Goal: Obtain resource: Obtain resource

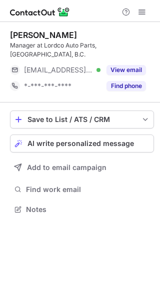
scroll to position [4, 5]
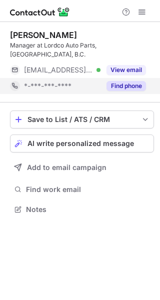
click at [128, 81] on button "Find phone" at bounding box center [125, 86] width 39 height 10
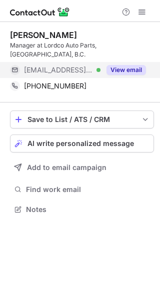
click at [126, 65] on button "View email" at bounding box center [125, 70] width 39 height 10
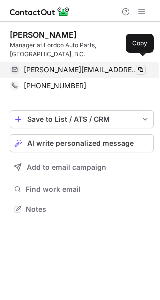
click at [142, 66] on span at bounding box center [141, 70] width 8 height 8
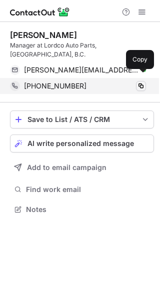
click at [140, 82] on span at bounding box center [141, 86] width 8 height 8
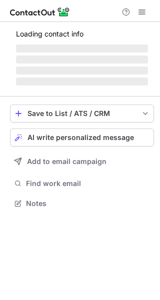
scroll to position [4, 5]
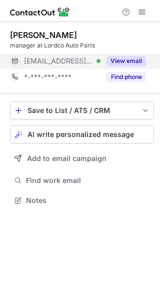
click at [130, 59] on button "View email" at bounding box center [125, 61] width 39 height 10
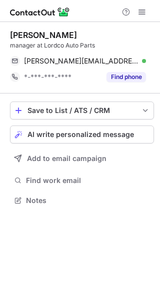
scroll to position [193, 160]
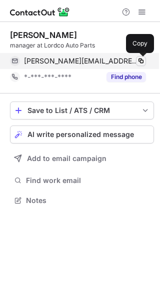
click at [140, 61] on span at bounding box center [141, 61] width 8 height 8
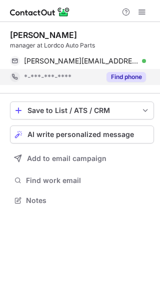
click at [126, 75] on button "Find phone" at bounding box center [125, 77] width 39 height 10
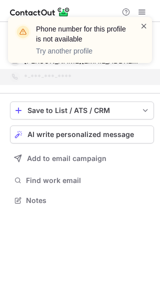
click at [143, 25] on span at bounding box center [144, 26] width 8 height 10
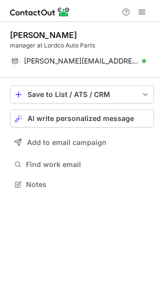
scroll to position [177, 160]
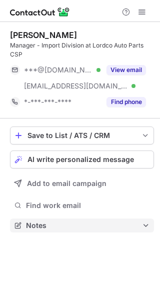
scroll to position [218, 160]
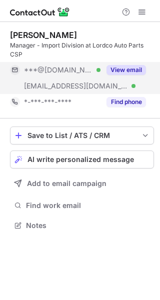
click at [126, 68] on button "View email" at bounding box center [125, 70] width 39 height 10
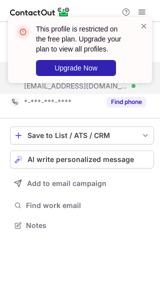
click at [148, 26] on div "This profile is restricted on the free plan. Upgrade your plan to view all prof…" at bounding box center [80, 50] width 144 height 66
click at [142, 25] on span at bounding box center [144, 26] width 8 height 10
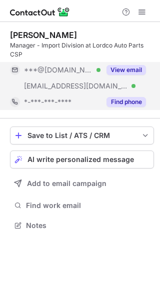
click at [128, 103] on button "Find phone" at bounding box center [125, 102] width 39 height 10
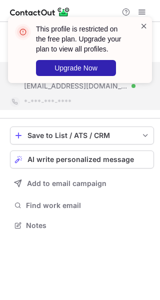
click at [145, 27] on span at bounding box center [144, 26] width 8 height 10
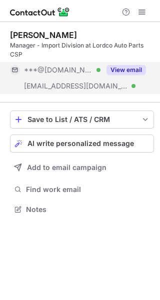
scroll to position [202, 160]
